Goal: Task Accomplishment & Management: Use online tool/utility

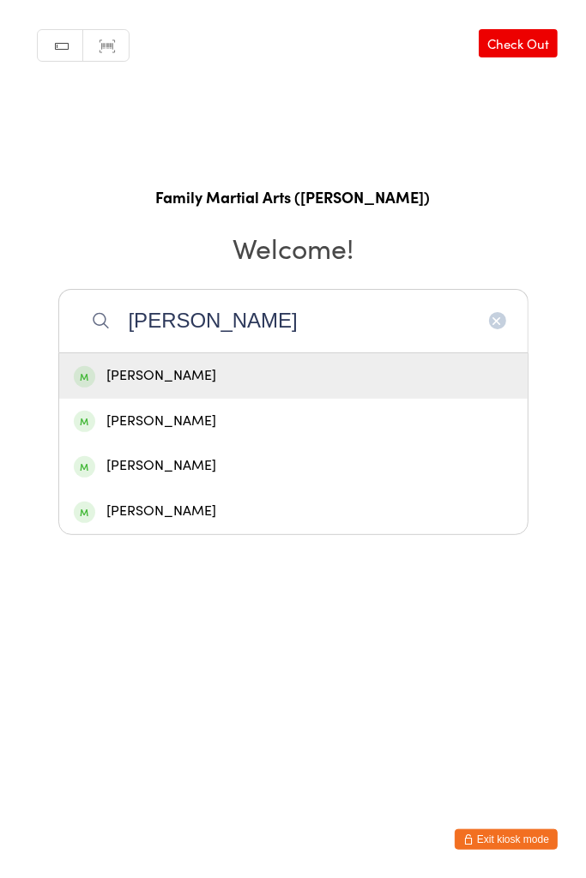
type input "[PERSON_NAME]"
click at [358, 382] on div "[PERSON_NAME]" at bounding box center [293, 375] width 439 height 23
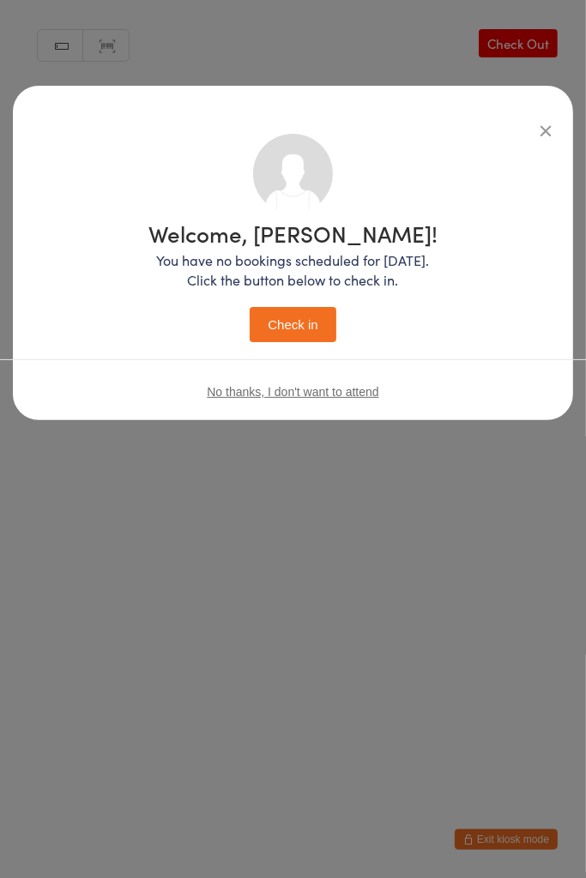
click at [303, 327] on button "Check in" at bounding box center [293, 324] width 86 height 35
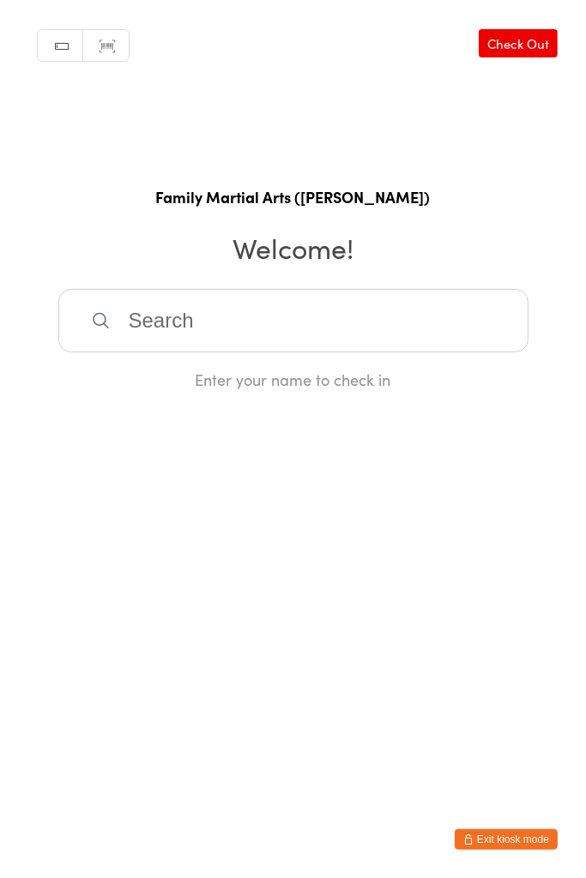
click at [251, 345] on input "search" at bounding box center [293, 320] width 470 height 63
click at [157, 325] on input "search" at bounding box center [293, 320] width 470 height 63
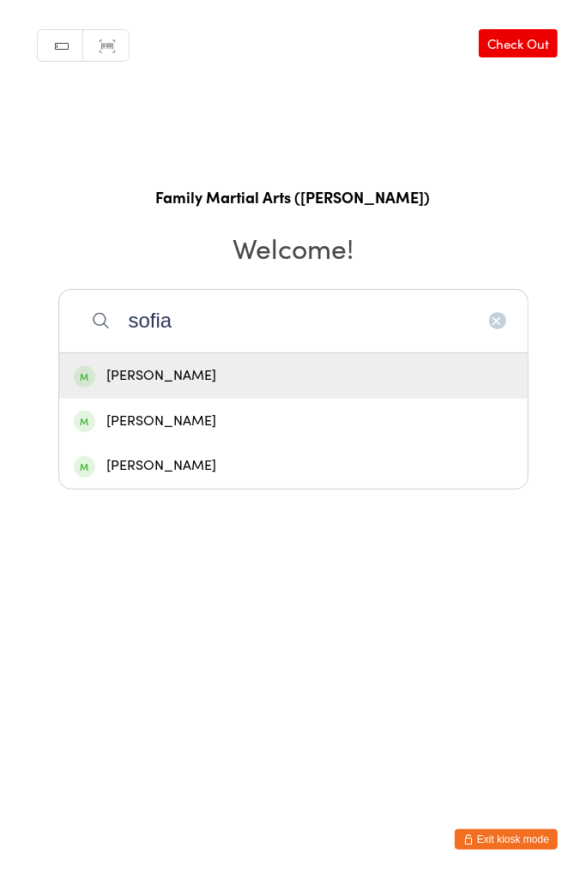
type input "sofia"
click at [196, 431] on div "[PERSON_NAME]" at bounding box center [293, 421] width 439 height 23
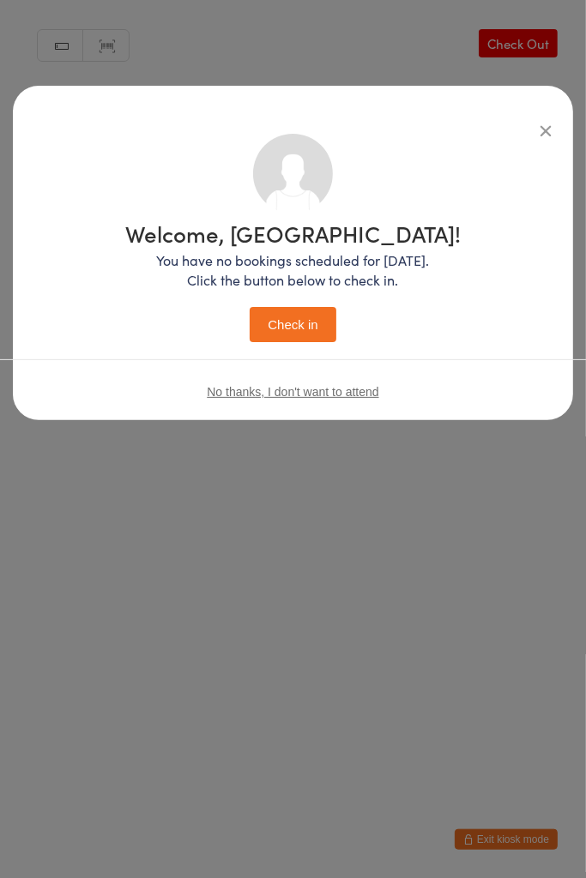
click at [312, 328] on button "Check in" at bounding box center [293, 324] width 86 height 35
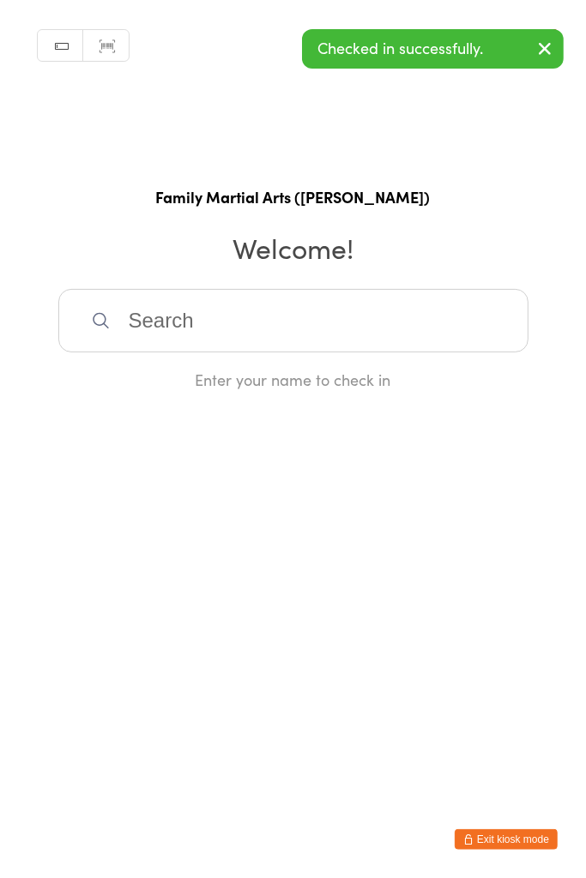
click at [547, 52] on icon "button" at bounding box center [544, 48] width 21 height 21
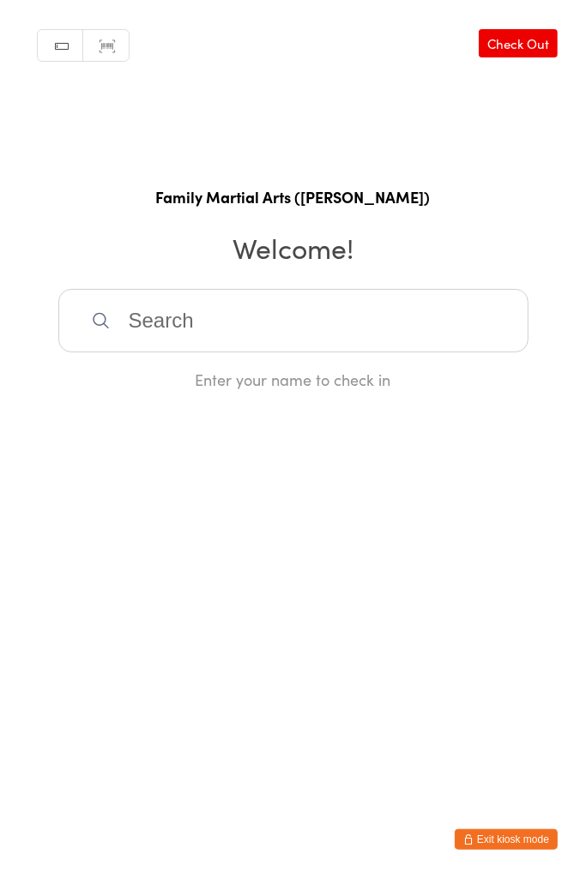
click at [511, 45] on link "Check Out" at bounding box center [518, 43] width 79 height 28
click at [535, 35] on link "Check In" at bounding box center [523, 43] width 69 height 28
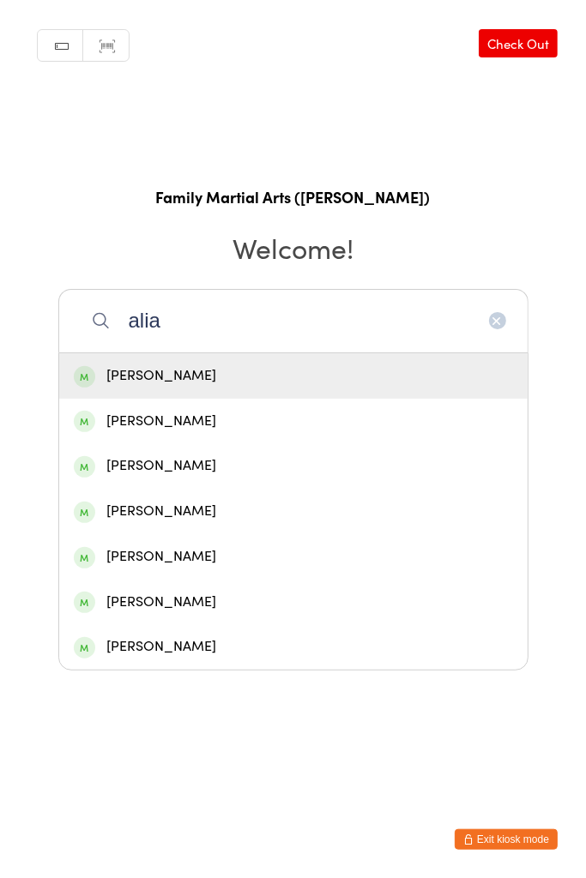
type input "alia"
click at [400, 393] on div "[PERSON_NAME]" at bounding box center [293, 375] width 468 height 45
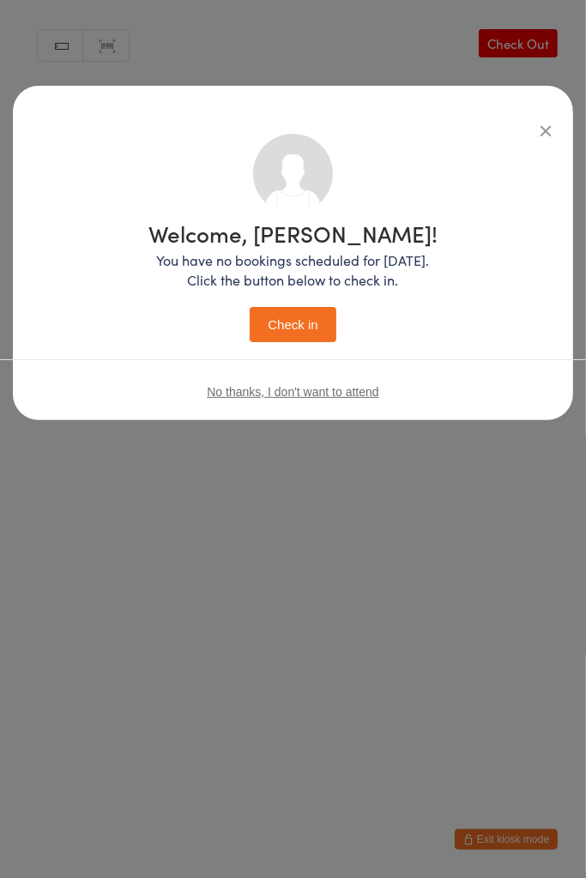
click at [309, 335] on button "Check in" at bounding box center [293, 324] width 86 height 35
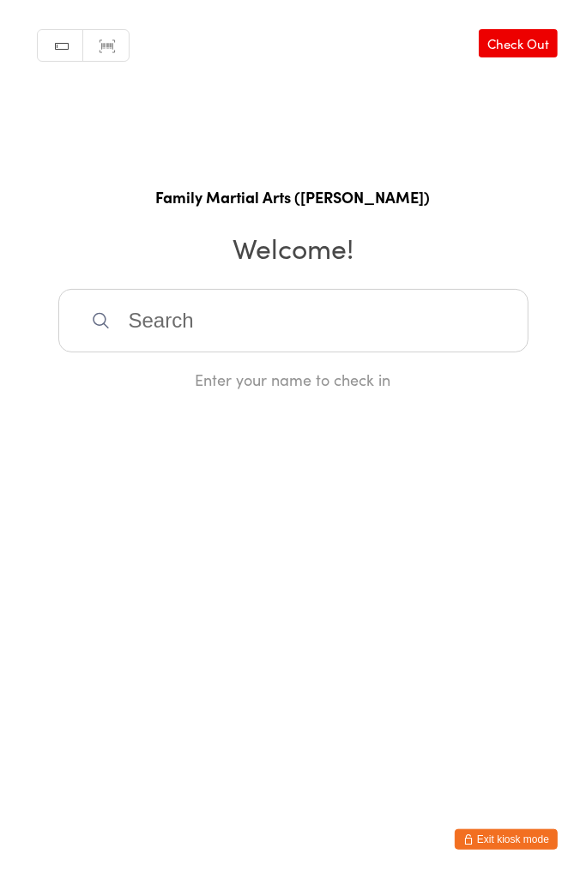
click at [215, 317] on input "search" at bounding box center [293, 320] width 470 height 63
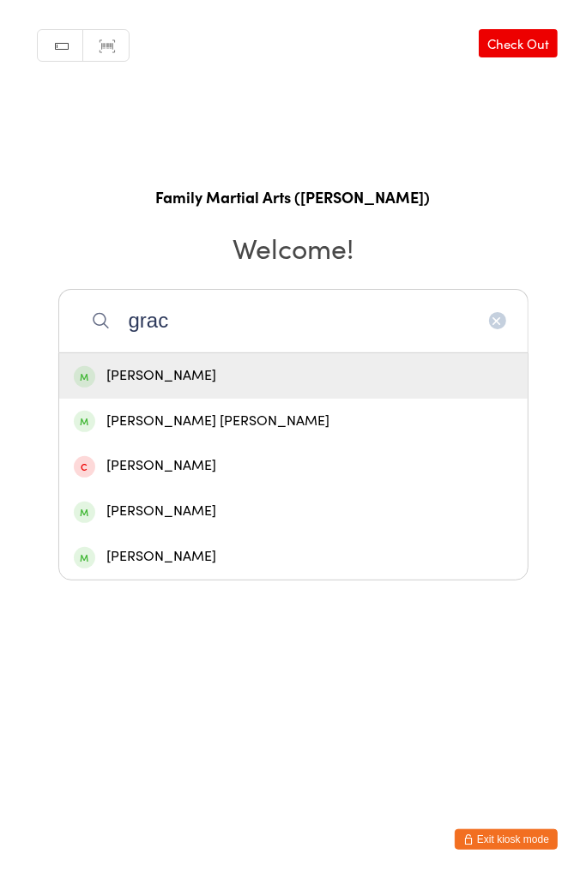
type input "grac"
click at [197, 430] on div "[PERSON_NAME] [PERSON_NAME]" at bounding box center [293, 421] width 439 height 23
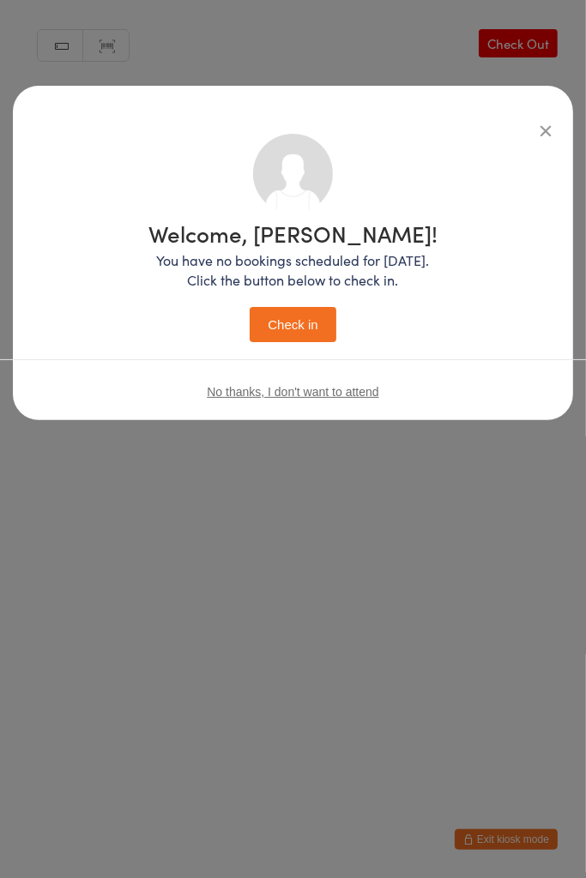
click at [292, 324] on button "Check in" at bounding box center [293, 324] width 86 height 35
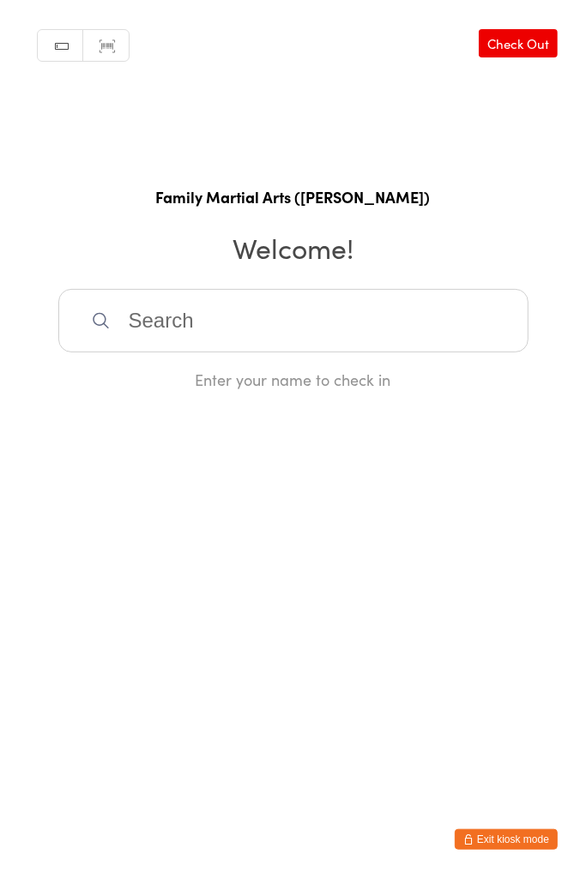
click at [234, 310] on input "search" at bounding box center [293, 320] width 470 height 63
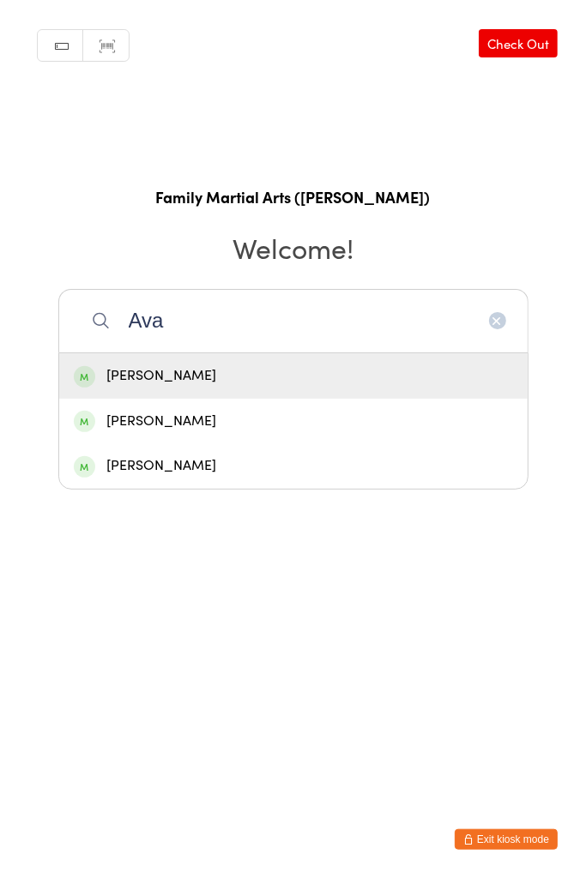
type input "Ava"
click at [337, 388] on div "[PERSON_NAME]" at bounding box center [293, 375] width 468 height 45
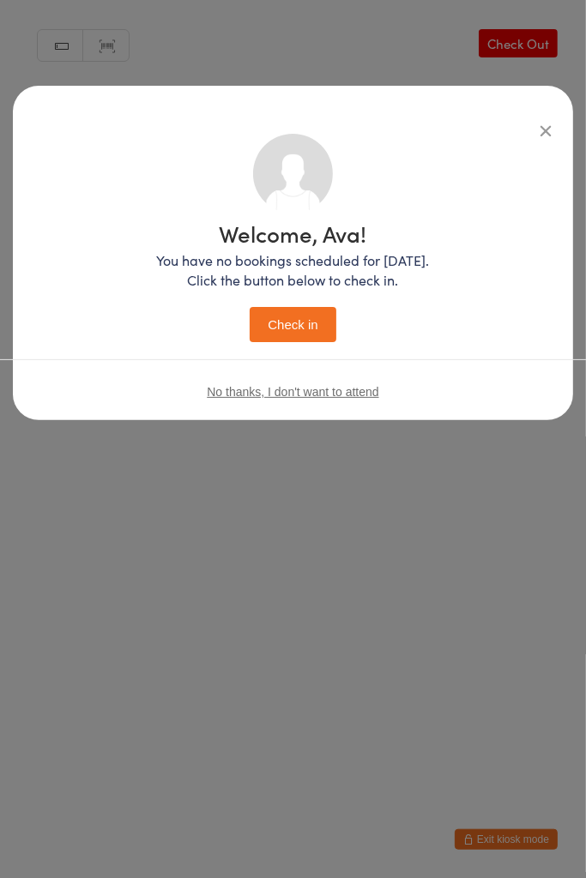
click at [298, 327] on button "Check in" at bounding box center [293, 324] width 86 height 35
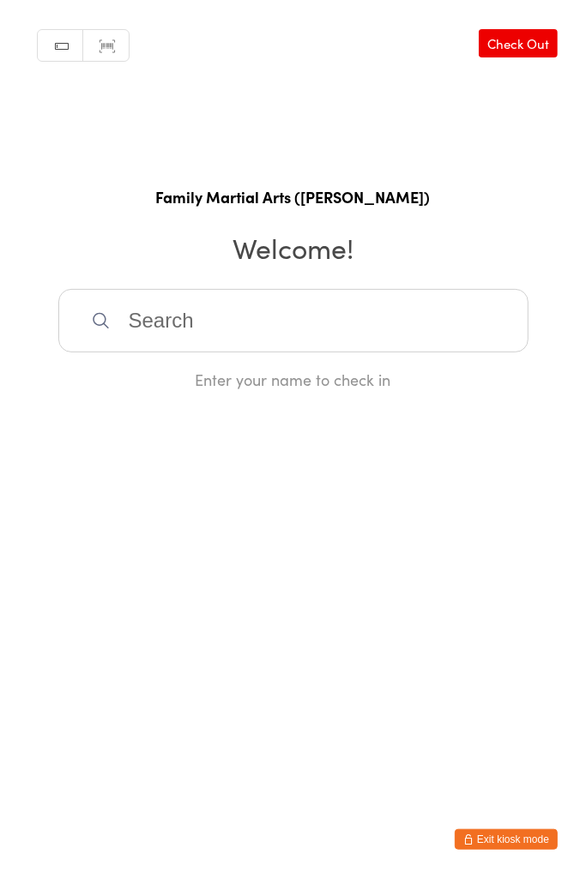
click at [388, 292] on input "search" at bounding box center [293, 320] width 470 height 63
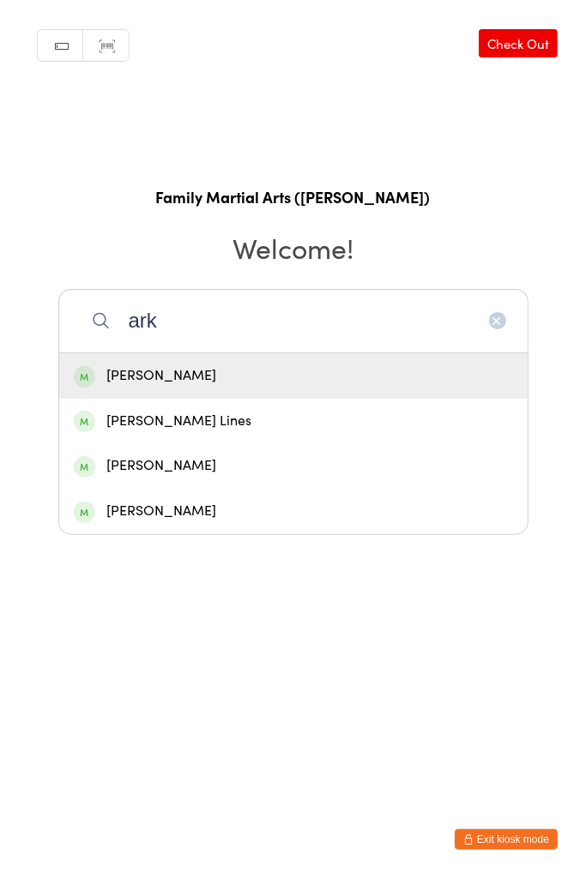
type input "ark"
click at [309, 380] on div "[PERSON_NAME]" at bounding box center [293, 375] width 439 height 23
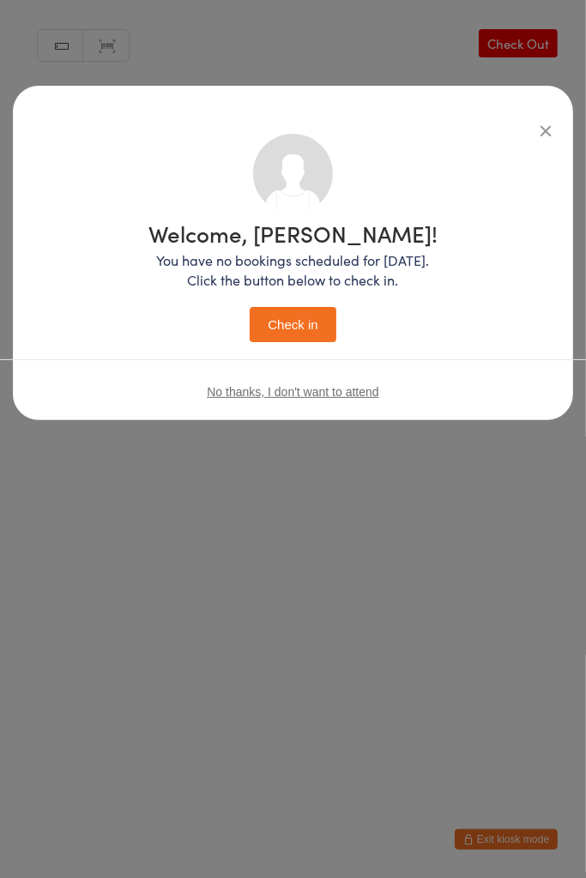
click at [322, 324] on button "Check in" at bounding box center [293, 324] width 86 height 35
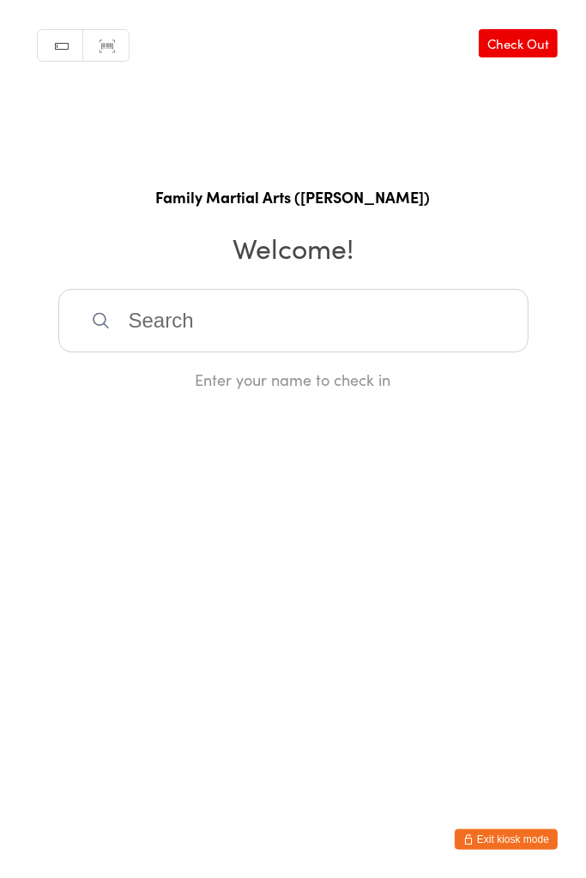
click at [264, 327] on input "search" at bounding box center [293, 320] width 470 height 63
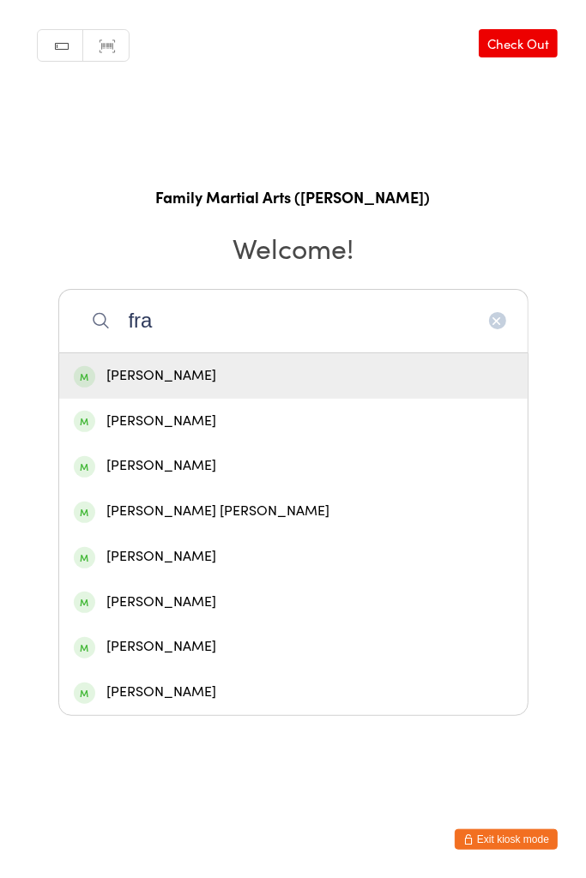
type input "fra"
click at [380, 374] on div "[PERSON_NAME]" at bounding box center [293, 375] width 439 height 23
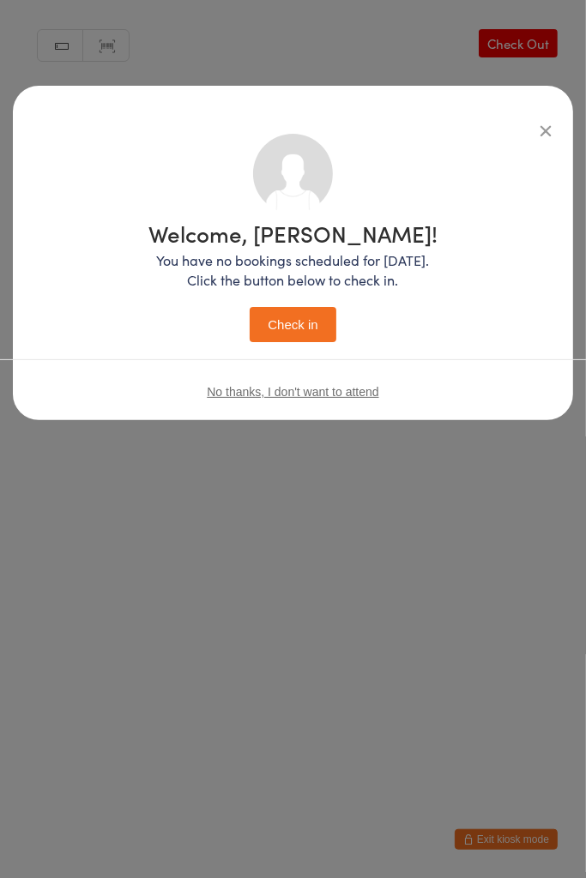
click at [311, 328] on button "Check in" at bounding box center [293, 324] width 86 height 35
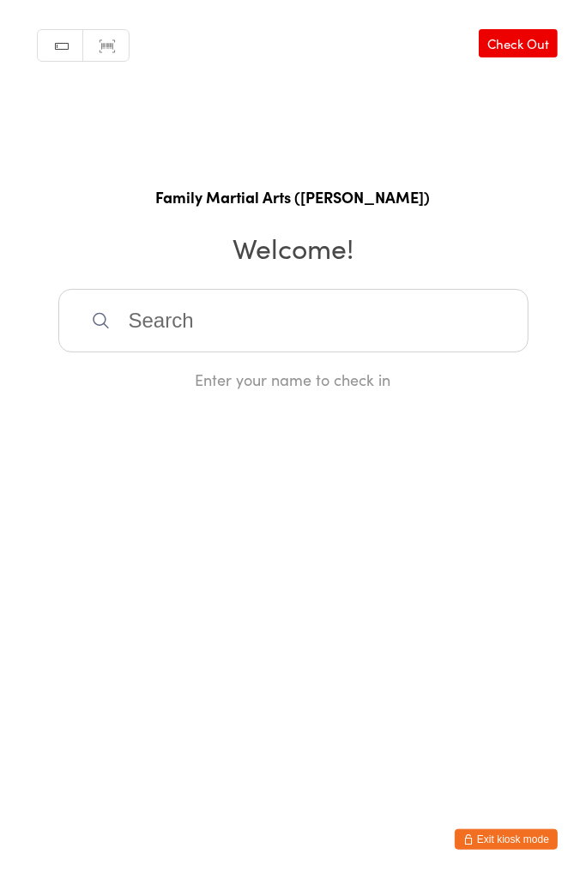
click at [248, 323] on input "search" at bounding box center [293, 320] width 470 height 63
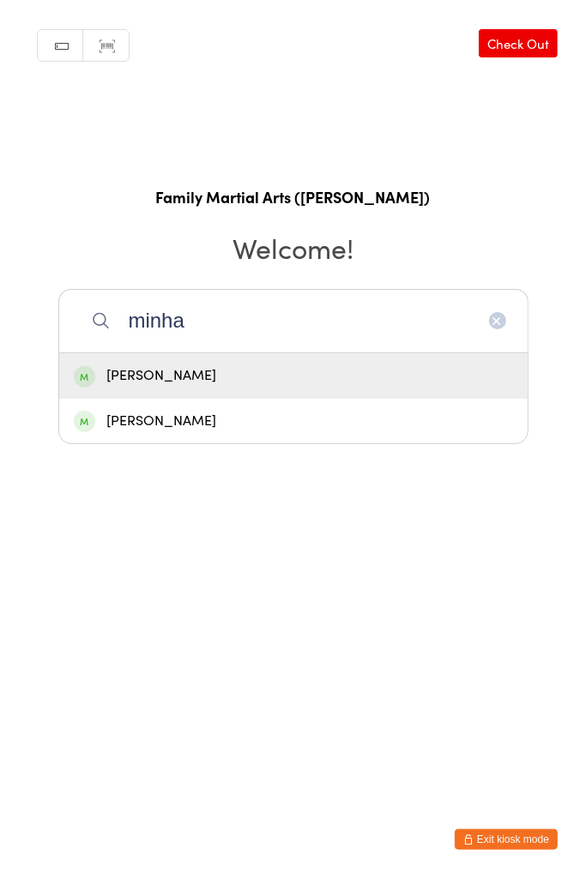
type input "minha"
click at [186, 377] on div "[PERSON_NAME]" at bounding box center [293, 375] width 439 height 23
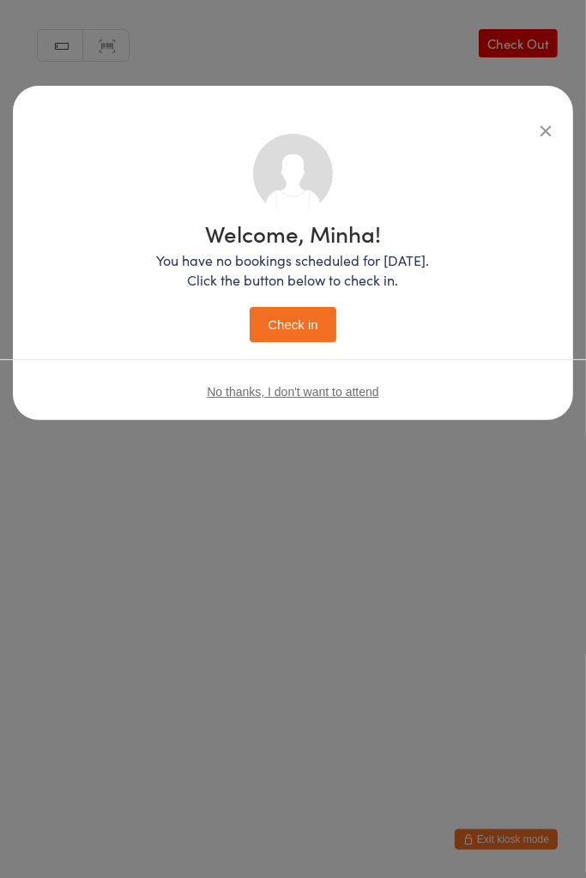
click at [300, 336] on button "Check in" at bounding box center [293, 324] width 86 height 35
